Goal: Navigation & Orientation: Go to known website

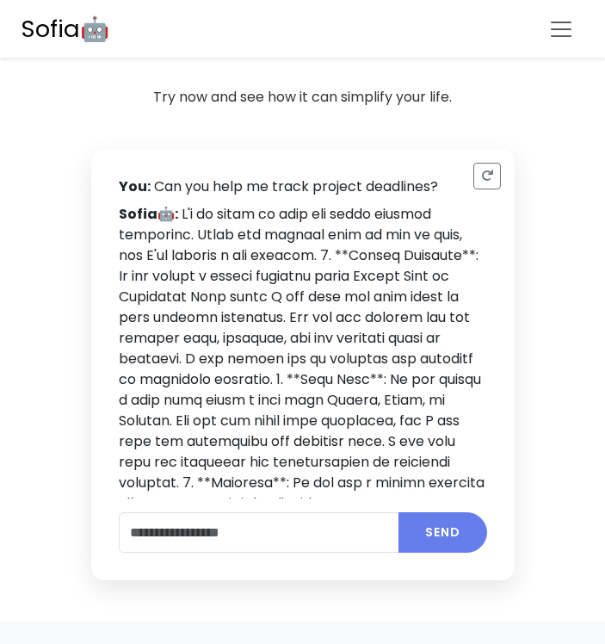
scroll to position [372, 0]
